Goal: Task Accomplishment & Management: Manage account settings

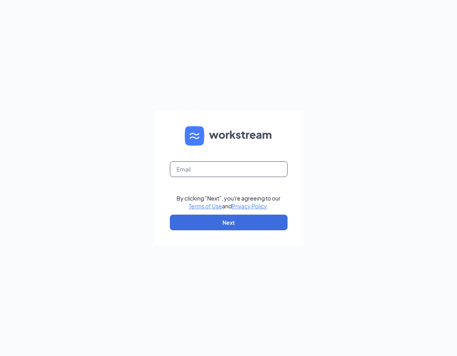
click at [257, 168] on input "text" at bounding box center [229, 169] width 118 height 16
type input "[PERSON_NAME][EMAIL_ADDRESS][DOMAIN_NAME]"
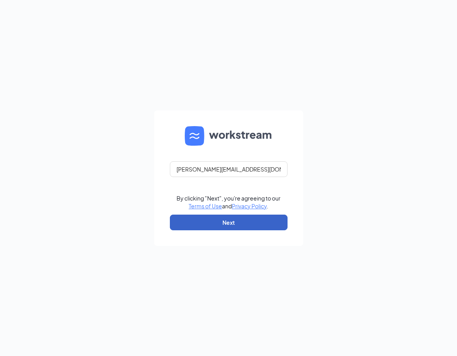
click at [211, 221] on button "Next" at bounding box center [229, 223] width 118 height 16
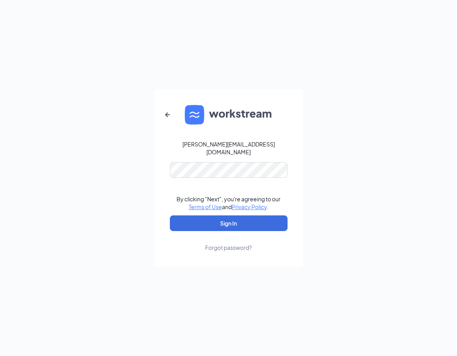
click at [260, 174] on form "courtney.thundercloud@outlook.com By clicking "Next", you're agreeing to our Te…" at bounding box center [228, 178] width 149 height 178
click at [170, 216] on button "Sign In" at bounding box center [229, 224] width 118 height 16
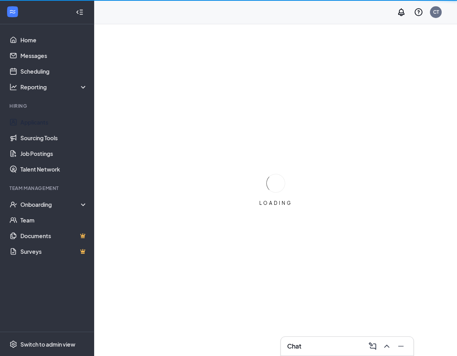
drag, startPoint x: 35, startPoint y: 120, endPoint x: 201, endPoint y: 120, distance: 166.2
click at [35, 120] on link "Applicants" at bounding box center [53, 122] width 67 height 16
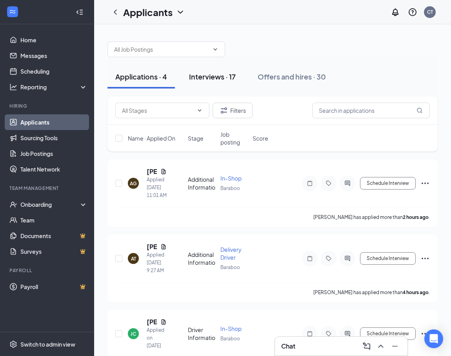
click at [232, 83] on button "Interviews · 17" at bounding box center [212, 77] width 62 height 24
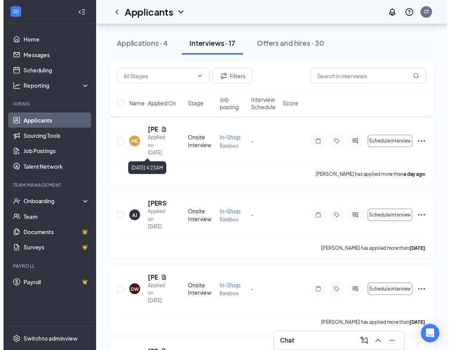
scroll to position [196, 0]
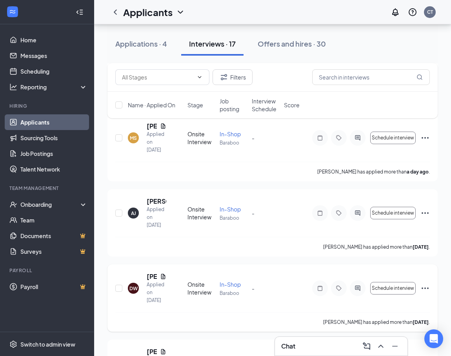
click at [163, 280] on div "[PERSON_NAME]" at bounding box center [157, 276] width 20 height 9
click at [163, 278] on icon "Document" at bounding box center [163, 276] width 4 height 5
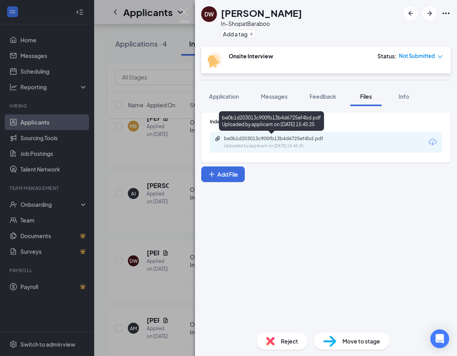
click at [287, 147] on div "Uploaded by applicant on [DATE] 15:45:25" at bounding box center [283, 146] width 118 height 6
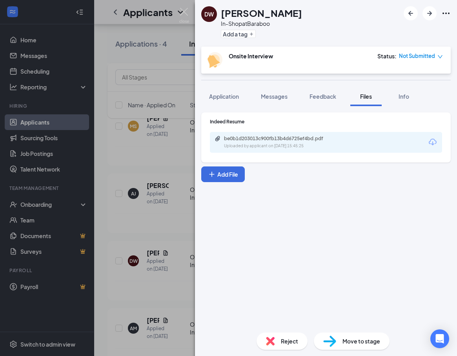
click at [192, 81] on div "DW [PERSON_NAME] In-Shop at [GEOGRAPHIC_DATA] Add a tag Onsite Interview Status…" at bounding box center [228, 178] width 457 height 356
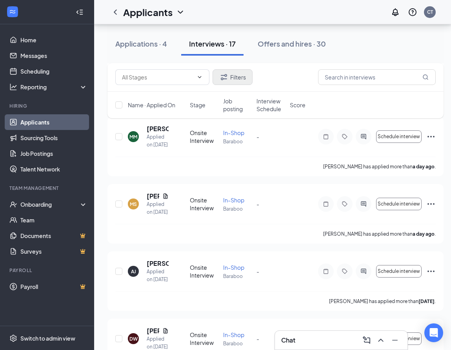
scroll to position [118, 0]
click at [156, 49] on button "Applications · 4" at bounding box center [140, 44] width 67 height 24
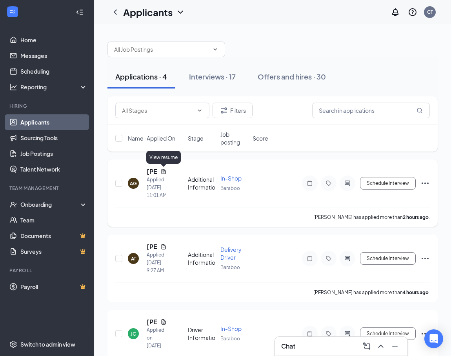
click at [161, 173] on icon "Document" at bounding box center [163, 172] width 6 height 6
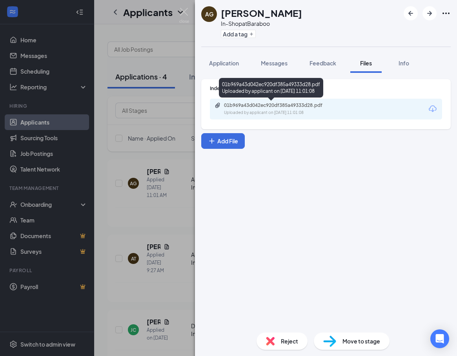
click at [311, 103] on div "01b969a43d042ec920df385a49333d28.pdf" at bounding box center [279, 105] width 110 height 6
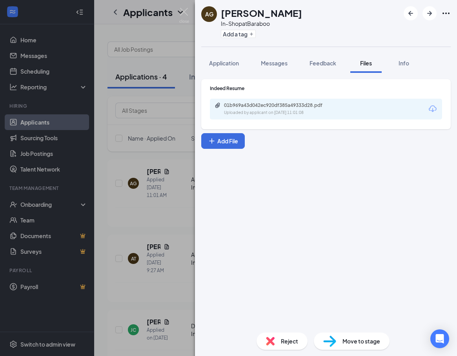
click at [168, 153] on div "AG [PERSON_NAME] In-Shop at [GEOGRAPHIC_DATA] Add a tag Application Messages Fe…" at bounding box center [228, 178] width 457 height 356
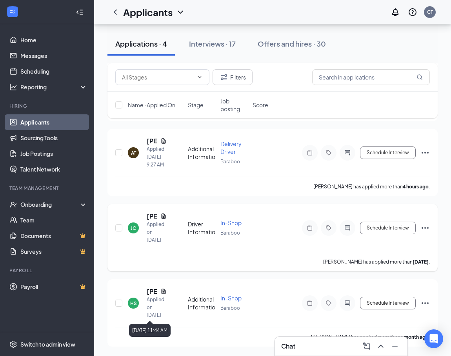
scroll to position [67, 0]
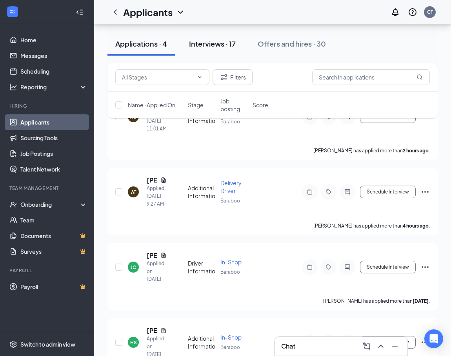
click at [230, 47] on div "Interviews · 17" at bounding box center [212, 44] width 47 height 10
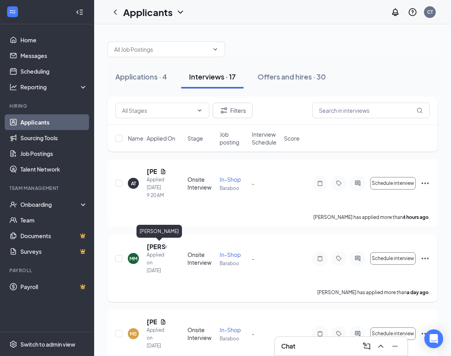
click at [152, 247] on h5 "[PERSON_NAME]" at bounding box center [157, 247] width 20 height 9
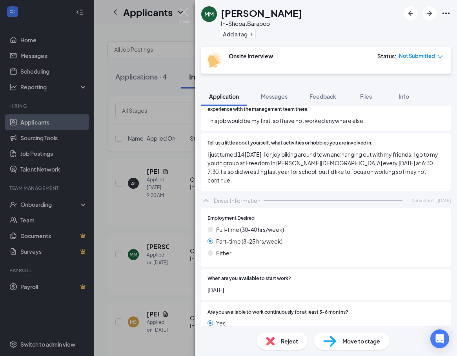
scroll to position [470, 0]
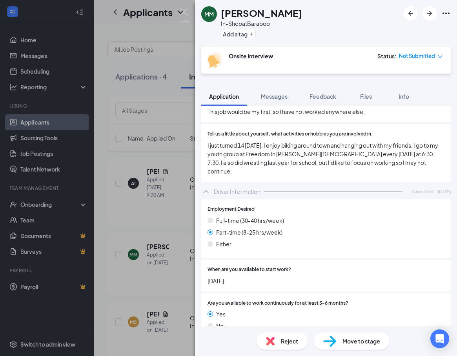
click at [276, 343] on div "Reject" at bounding box center [281, 341] width 51 height 17
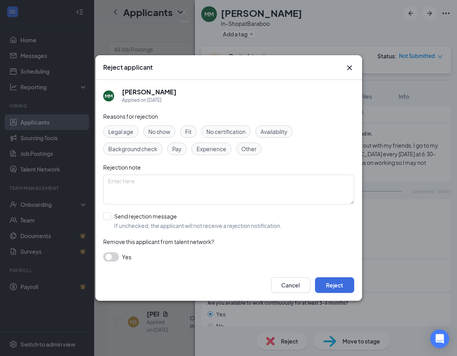
click at [117, 136] on div "Legal age" at bounding box center [120, 131] width 35 height 13
click at [278, 131] on span "Availability" at bounding box center [273, 131] width 27 height 9
click at [328, 282] on button "Reject" at bounding box center [334, 286] width 39 height 16
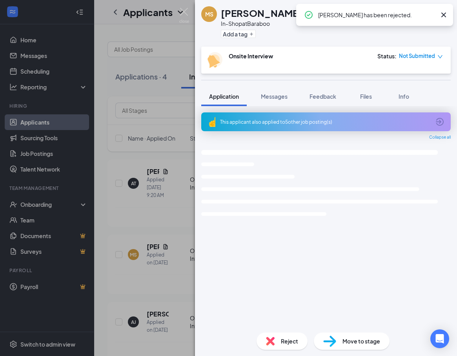
click at [161, 249] on div "[PERSON_NAME] In-Shop at Baraboo Add a tag Onsite Interview Status : Not Submit…" at bounding box center [228, 178] width 457 height 356
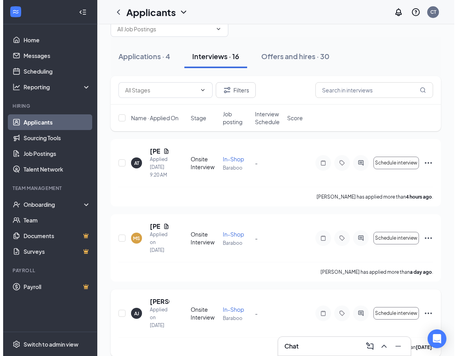
scroll to position [39, 0]
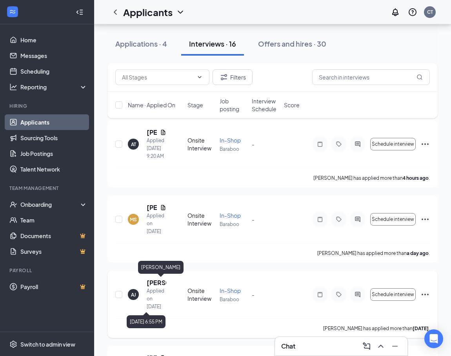
click at [158, 283] on h5 "[PERSON_NAME]" at bounding box center [157, 283] width 20 height 9
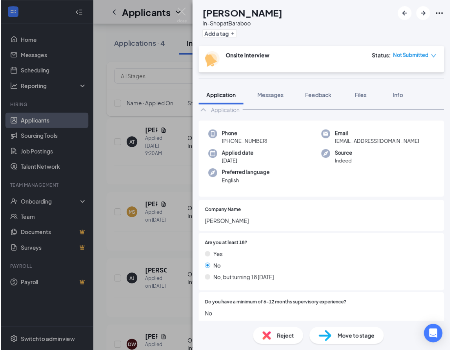
scroll to position [13, 0]
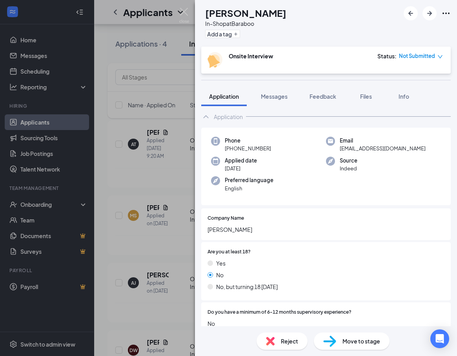
click at [169, 192] on div "[PERSON_NAME] [PERSON_NAME] In-Shop at [GEOGRAPHIC_DATA] Add a tag Onsite Inter…" at bounding box center [228, 178] width 457 height 356
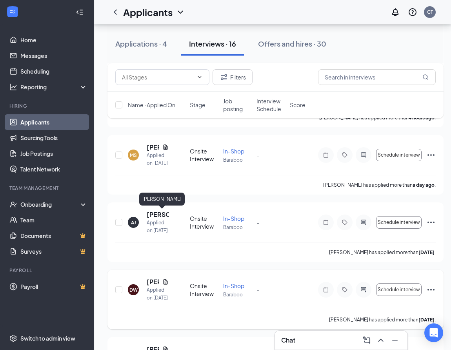
scroll to position [118, 0]
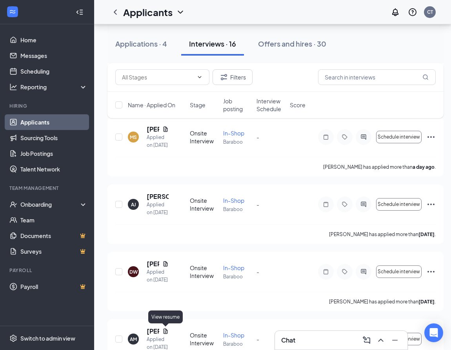
drag, startPoint x: 164, startPoint y: 330, endPoint x: 167, endPoint y: 323, distance: 7.4
click at [165, 330] on icon "Document" at bounding box center [165, 331] width 6 height 6
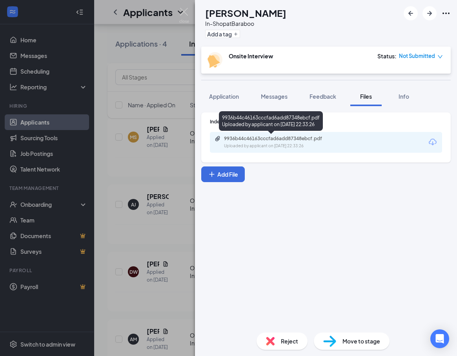
click at [300, 148] on div "Uploaded by applicant on [DATE] 22:33:26" at bounding box center [283, 146] width 118 height 6
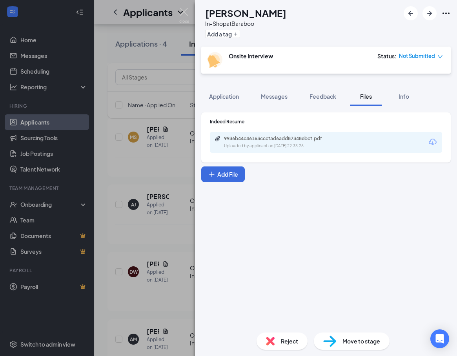
click at [167, 176] on div "AM [PERSON_NAME] In-Shop at [GEOGRAPHIC_DATA] Add a tag Onsite Interview Status…" at bounding box center [228, 178] width 457 height 356
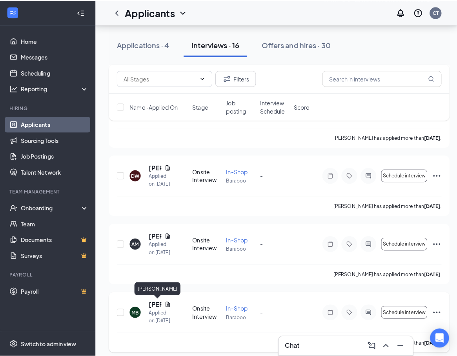
scroll to position [235, 0]
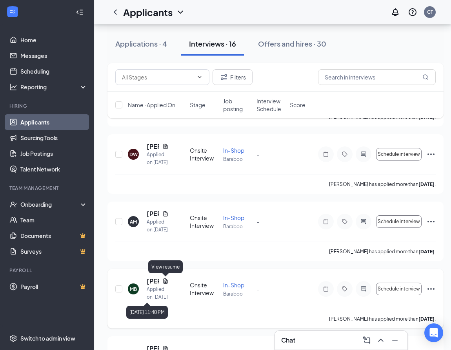
click at [168, 283] on icon "Document" at bounding box center [165, 281] width 6 height 6
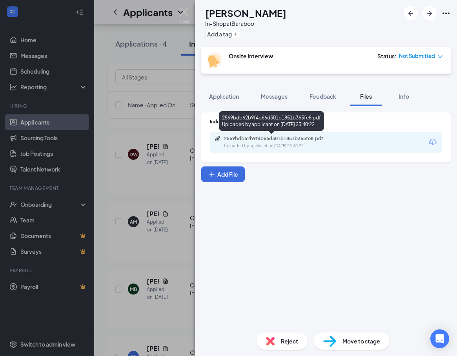
click at [297, 143] on div "Uploaded by applicant on [DATE] 23:40:22" at bounding box center [283, 146] width 118 height 6
